Goal: Task Accomplishment & Management: Use online tool/utility

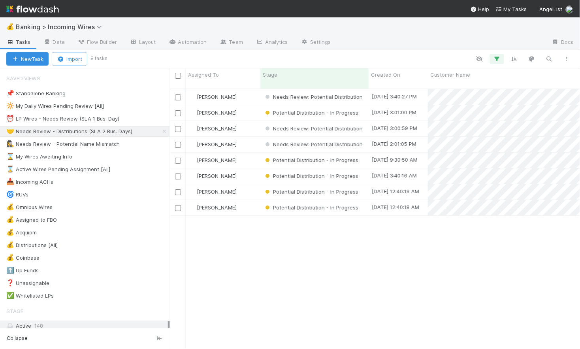
scroll to position [267, 410]
click at [83, 119] on div "⏰ LP Wires - Needs Review (SLA 1 Bus. Day)" at bounding box center [62, 119] width 113 height 10
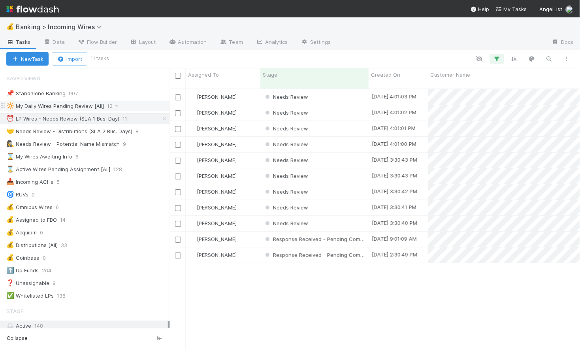
scroll to position [267, 410]
click at [347, 94] on div "Needs Review" at bounding box center [314, 96] width 108 height 15
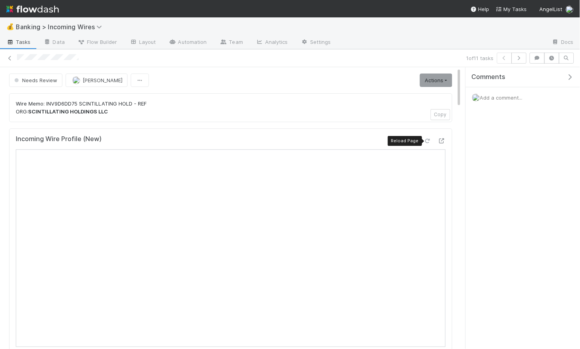
click at [425, 139] on icon at bounding box center [428, 140] width 8 height 5
click at [425, 141] on icon at bounding box center [428, 140] width 8 height 5
click at [521, 57] on icon "button" at bounding box center [519, 58] width 8 height 5
click at [524, 59] on button "button" at bounding box center [519, 58] width 15 height 11
click at [521, 58] on icon "button" at bounding box center [519, 58] width 8 height 5
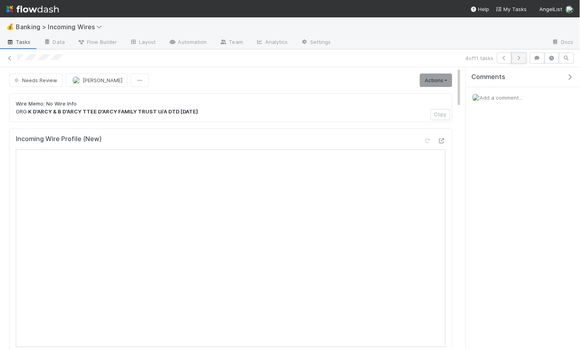
click at [521, 54] on button "button" at bounding box center [519, 58] width 15 height 11
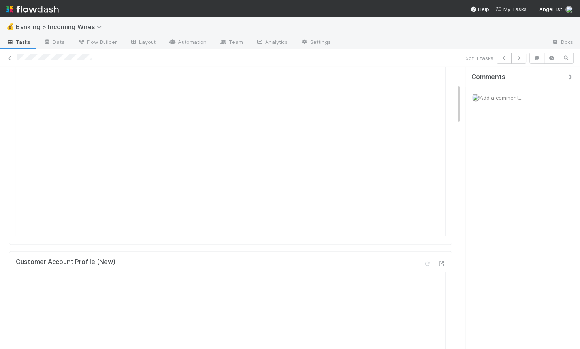
scroll to position [120, 0]
click at [520, 59] on icon "button" at bounding box center [519, 58] width 8 height 5
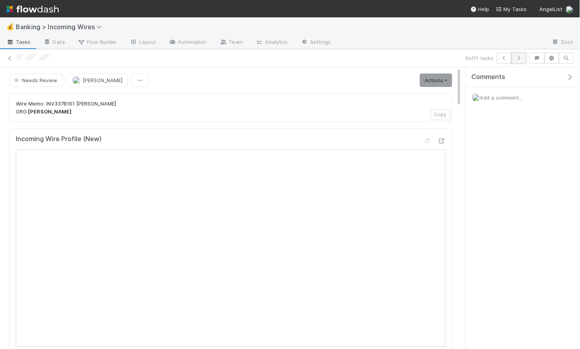
click at [522, 59] on icon "button" at bounding box center [519, 58] width 8 height 5
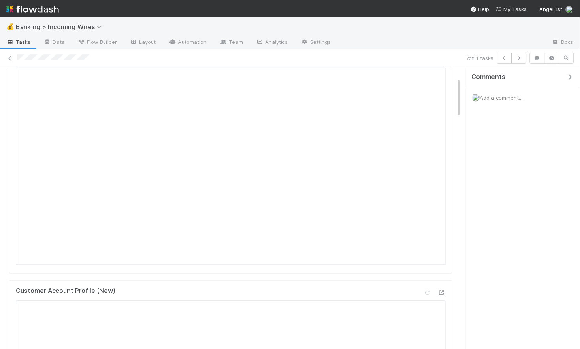
scroll to position [113, 0]
click at [517, 57] on icon "button" at bounding box center [519, 58] width 8 height 5
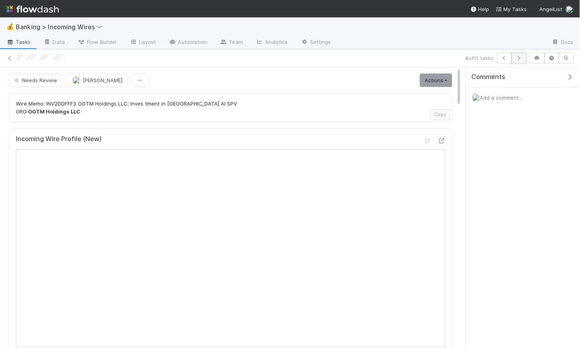
click at [523, 59] on icon "button" at bounding box center [519, 58] width 8 height 5
click at [522, 59] on icon "button" at bounding box center [519, 58] width 8 height 5
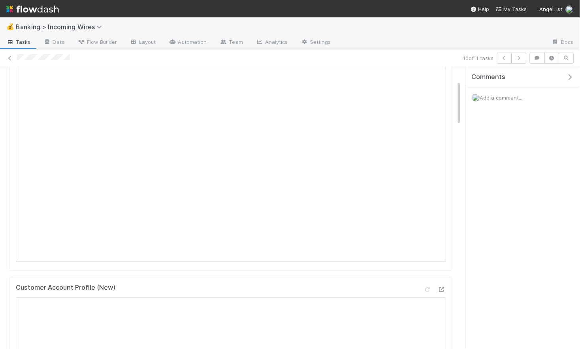
scroll to position [79, 0]
click at [523, 61] on button "button" at bounding box center [519, 58] width 15 height 11
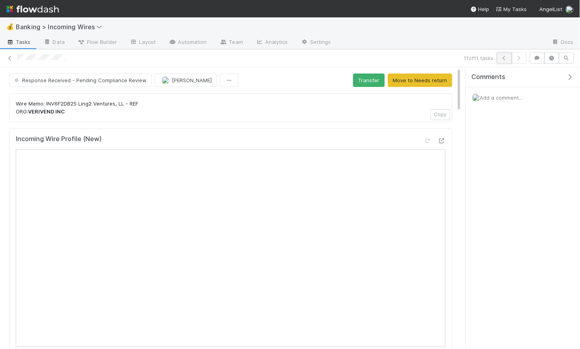
click at [503, 59] on icon "button" at bounding box center [505, 58] width 8 height 5
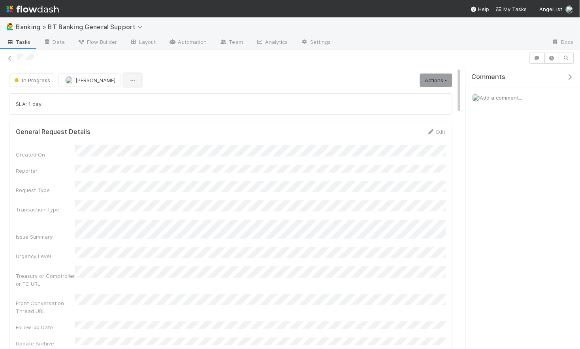
click at [129, 78] on icon "button" at bounding box center [133, 80] width 8 height 5
click at [234, 77] on div "Duplicate Delete" at bounding box center [290, 174] width 580 height 349
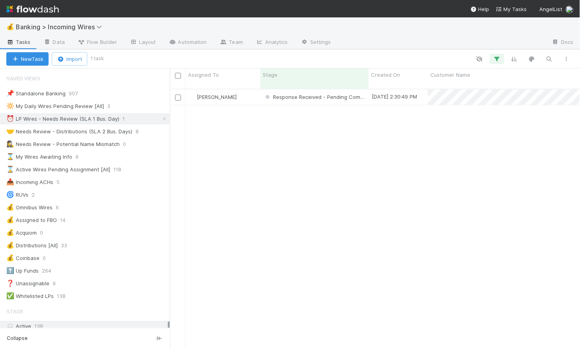
scroll to position [0, 0]
